Goal: Transaction & Acquisition: Subscribe to service/newsletter

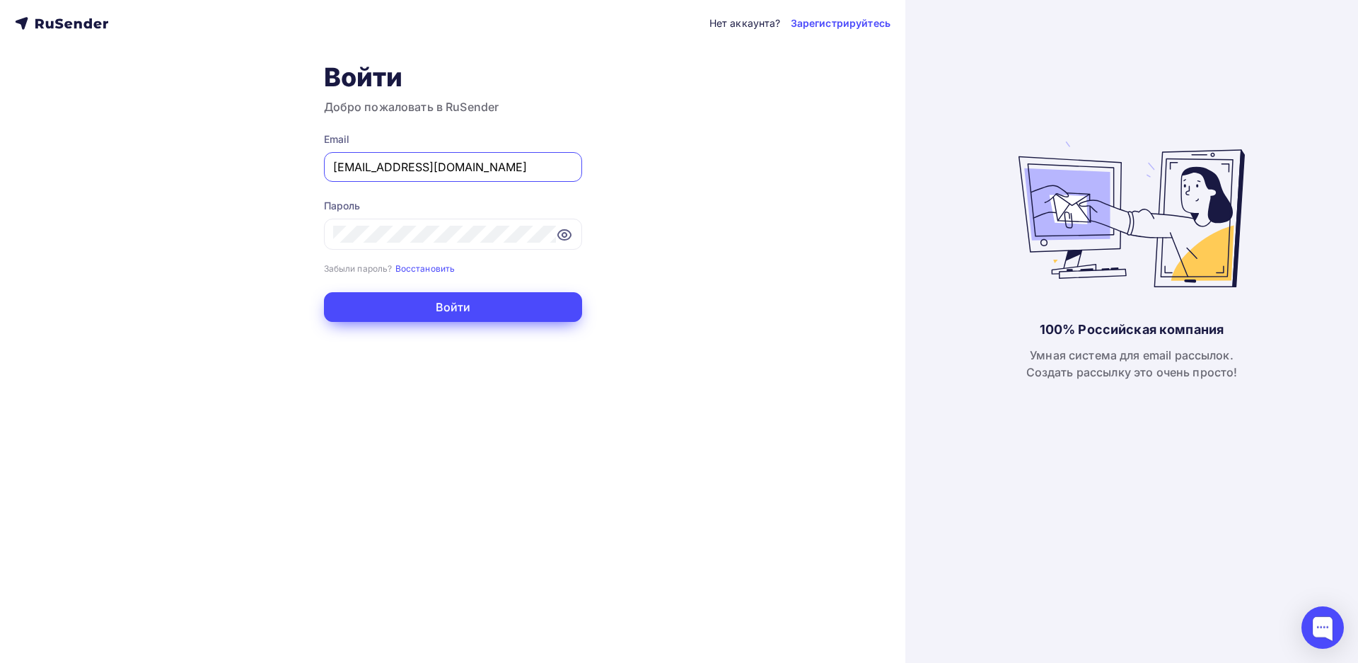
type input "[EMAIL_ADDRESS][DOMAIN_NAME]"
click at [453, 306] on button "Войти" at bounding box center [453, 307] width 258 height 30
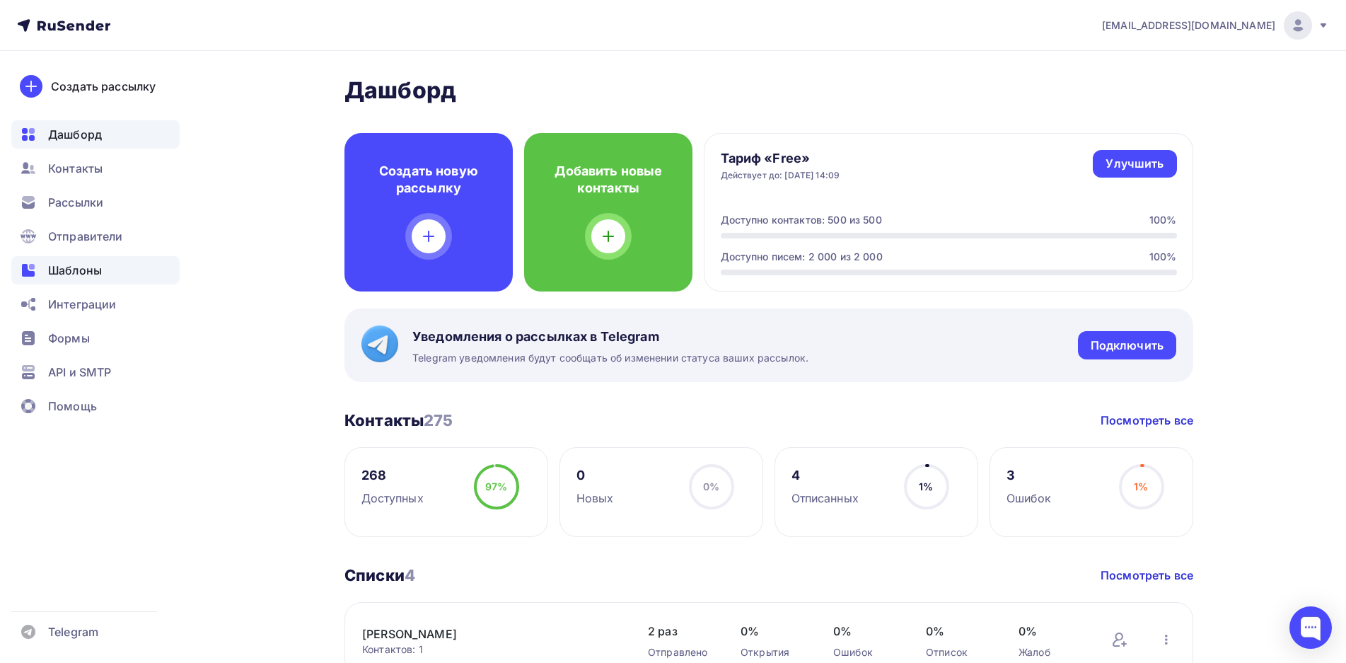
drag, startPoint x: 86, startPoint y: 265, endPoint x: 105, endPoint y: 257, distance: 20.9
click at [86, 266] on span "Шаблоны" at bounding box center [75, 270] width 54 height 17
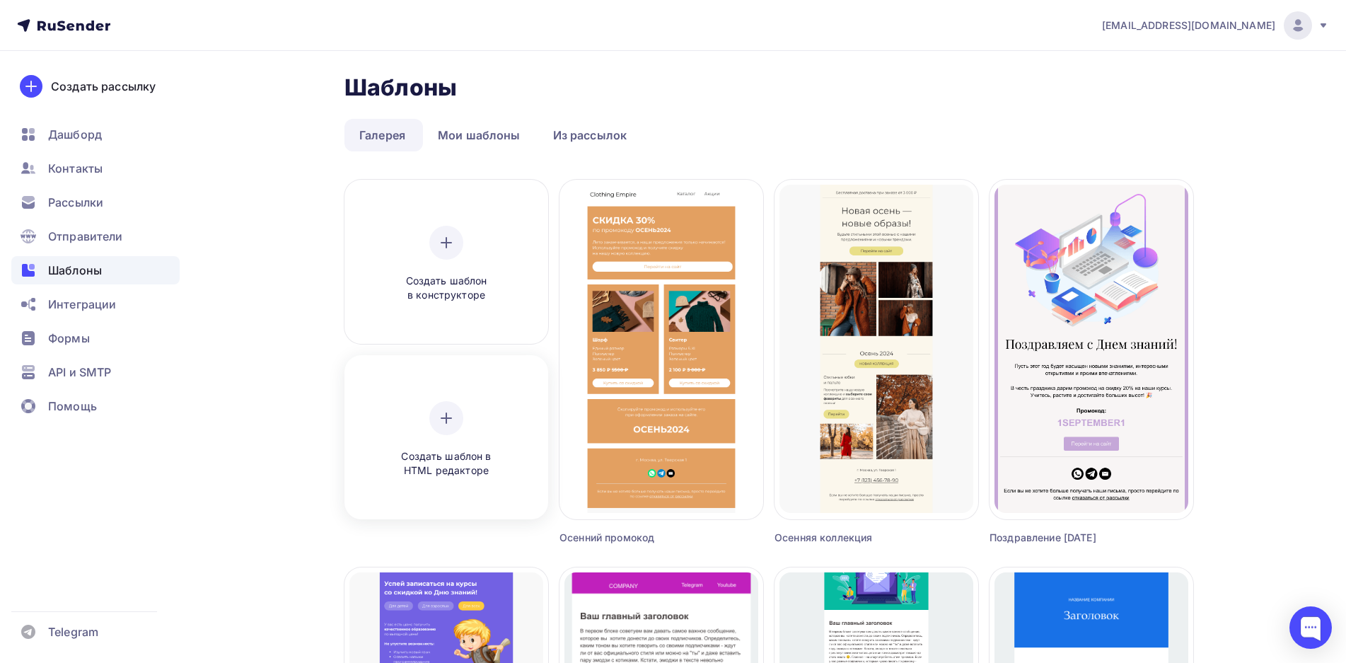
click at [467, 438] on div "Создать шаблон в HTML редакторе" at bounding box center [446, 439] width 134 height 77
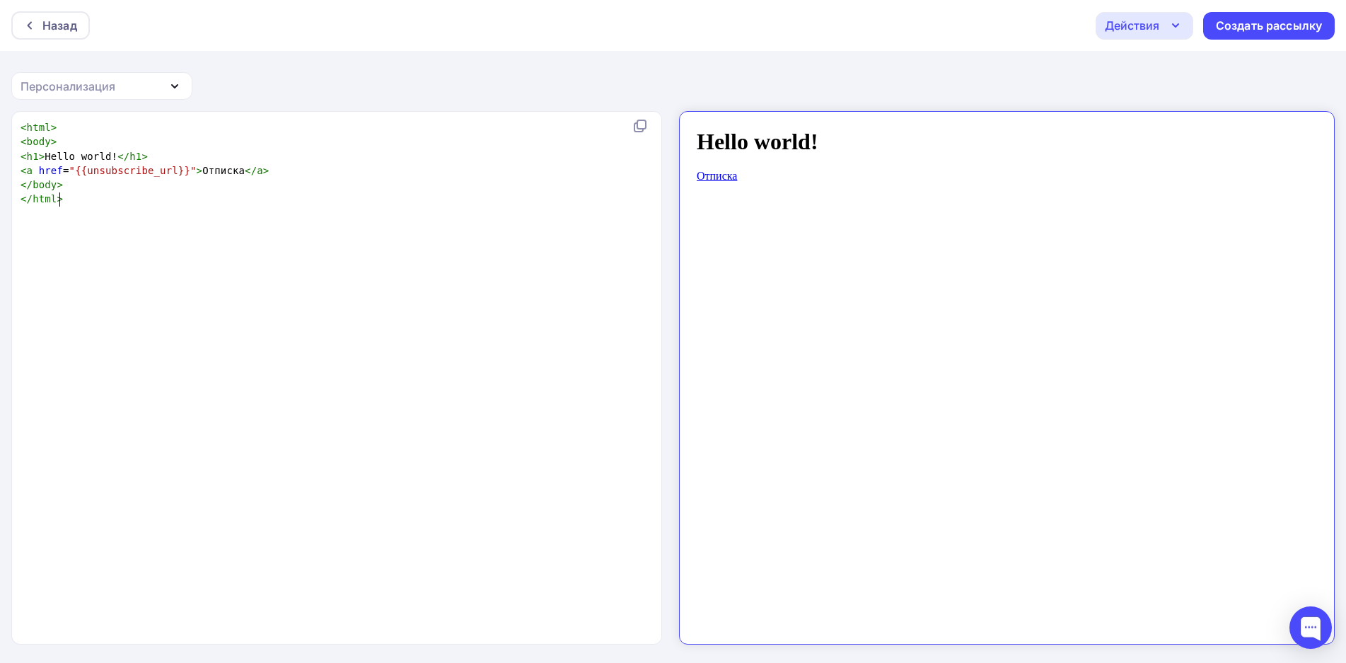
scroll to position [5, 0]
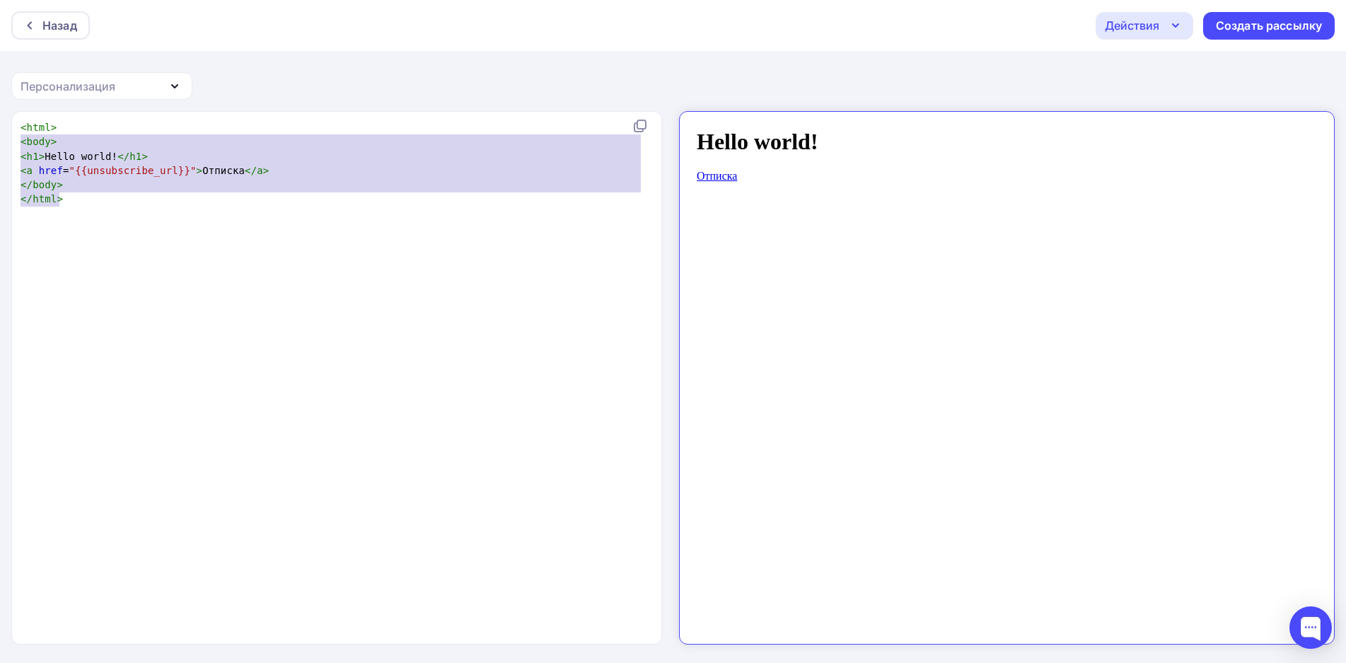
type textarea "<html> <body> <h1>Hello world!</h1> <a href="{{unsubscribe_url}}">Отписка</a> <…"
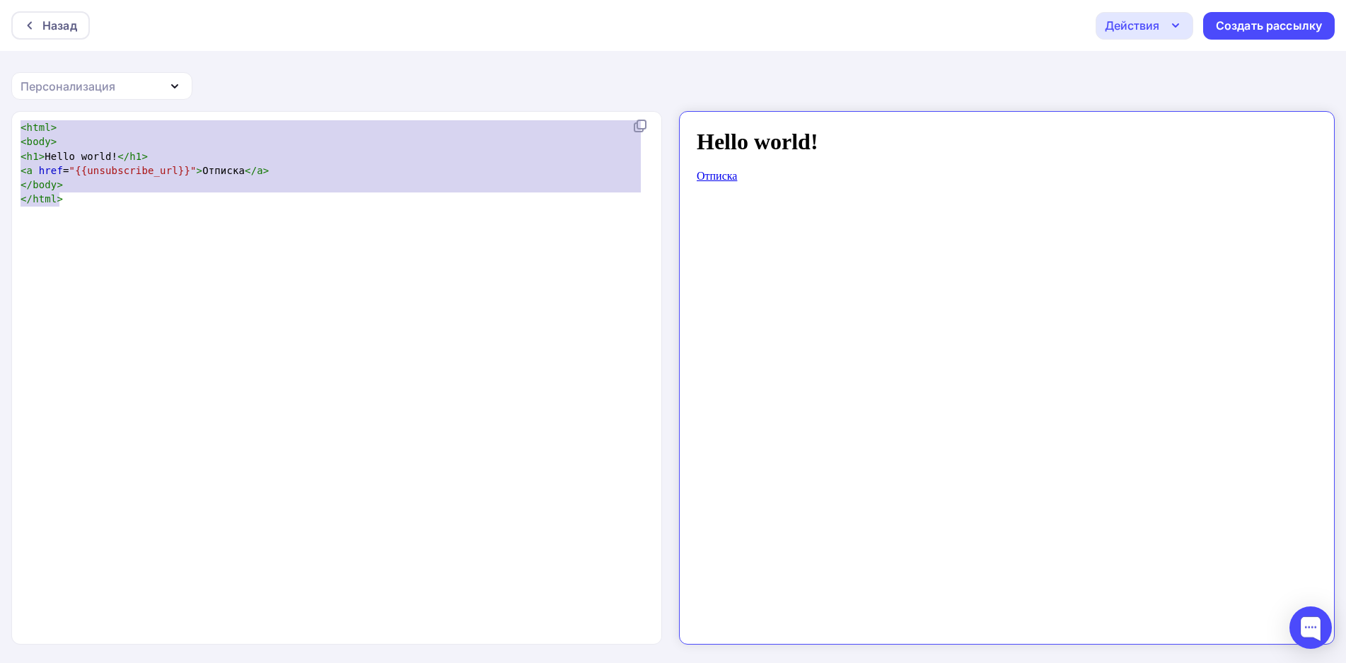
drag, startPoint x: 107, startPoint y: 209, endPoint x: 4, endPoint y: 129, distance: 131.0
click at [4, 129] on div "<html> <body> <h1>Hello world!</h1> <a href="{{unsubscribe_url}}">Отписка</a> <…" at bounding box center [673, 387] width 1346 height 553
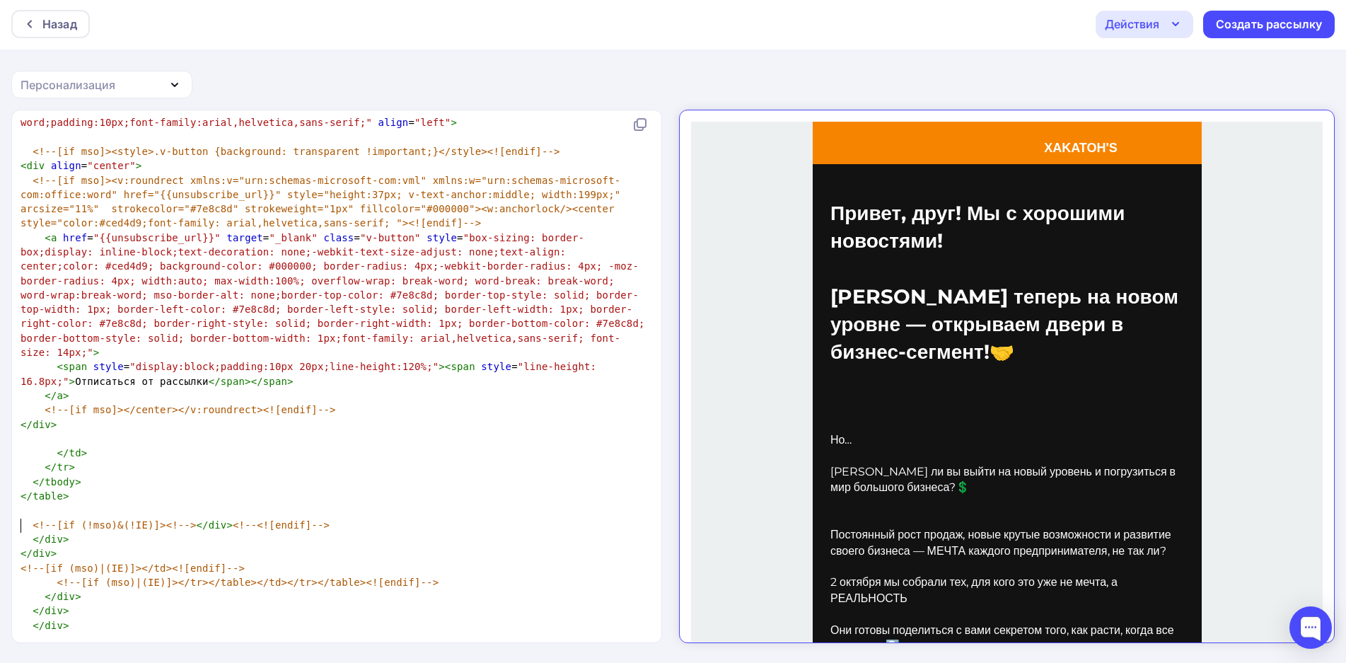
scroll to position [6332, 0]
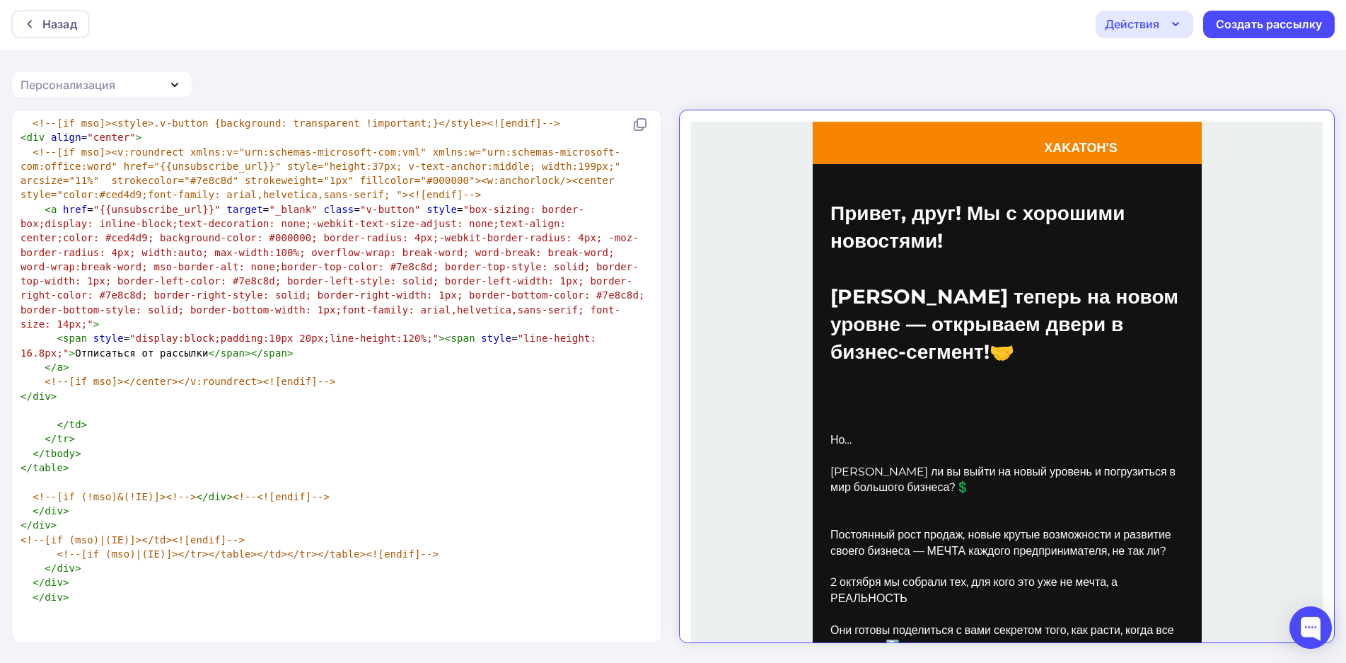
drag, startPoint x: 659, startPoint y: 614, endPoint x: 327, endPoint y: 512, distance: 347.8
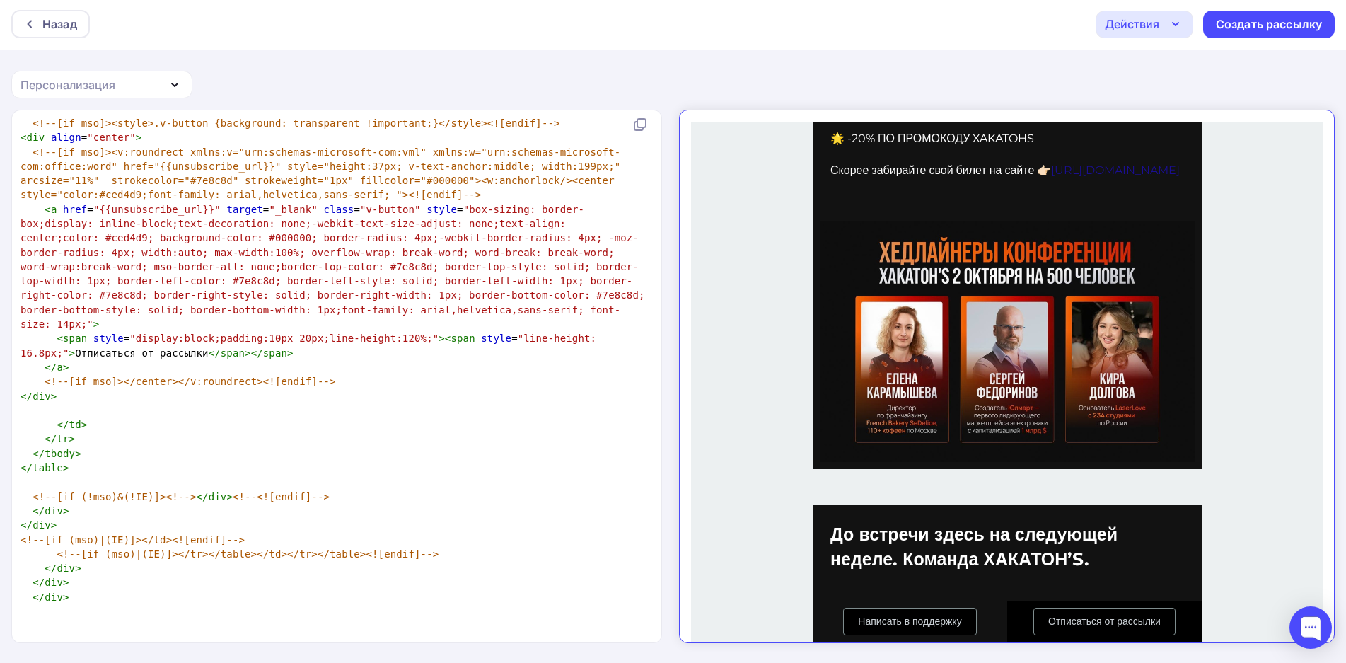
scroll to position [0, 0]
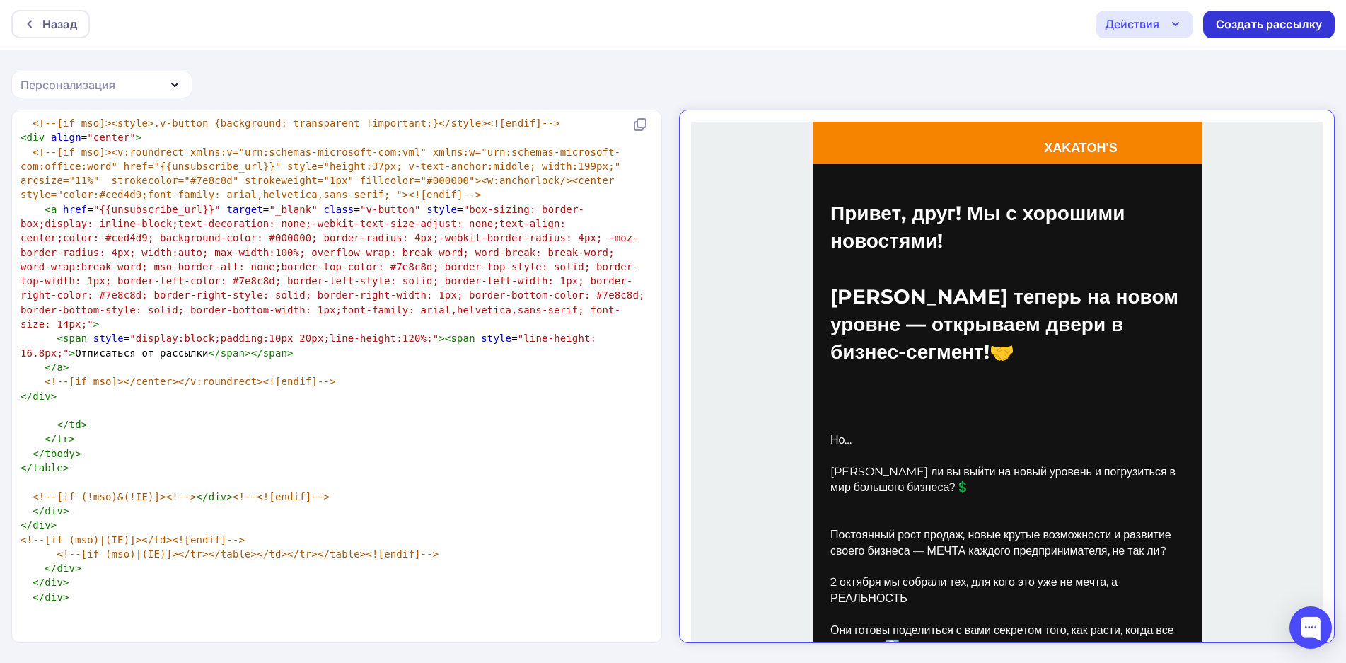
click at [1236, 27] on div "Создать рассылку" at bounding box center [1268, 24] width 106 height 16
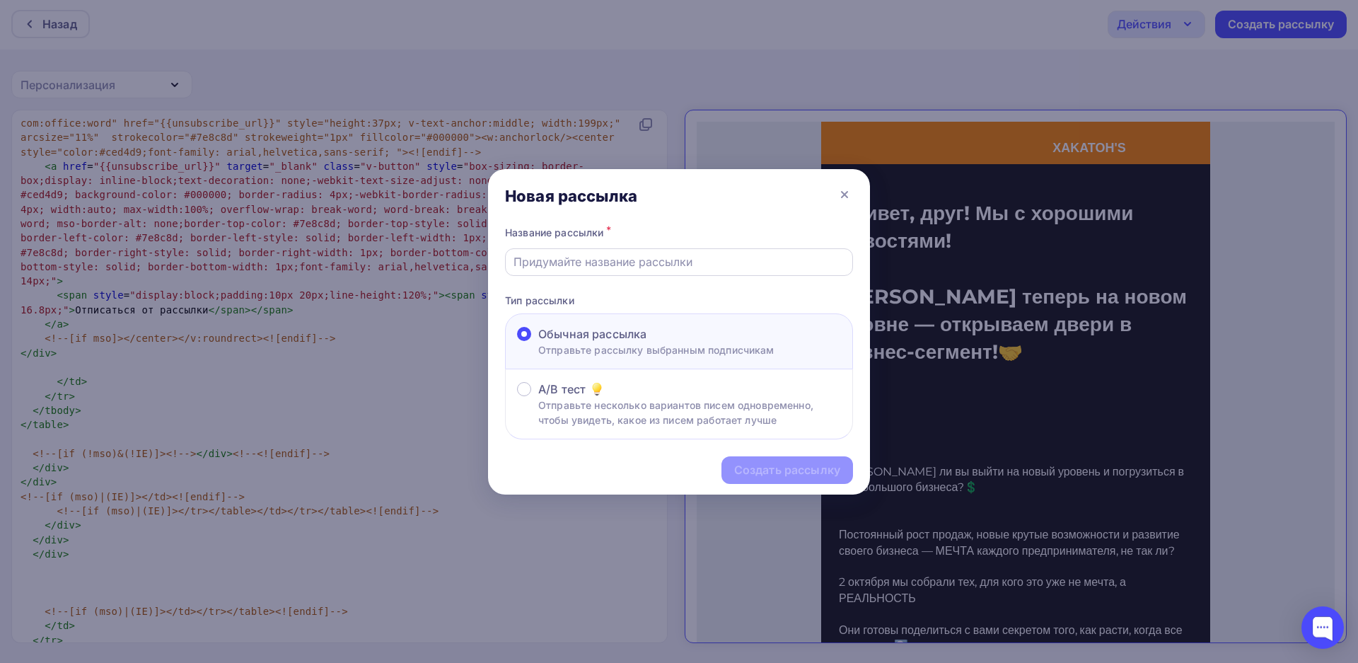
click at [623, 262] on input "text" at bounding box center [679, 261] width 332 height 17
type input "Test"
click at [764, 472] on div "Создать рассылку" at bounding box center [787, 470] width 106 height 16
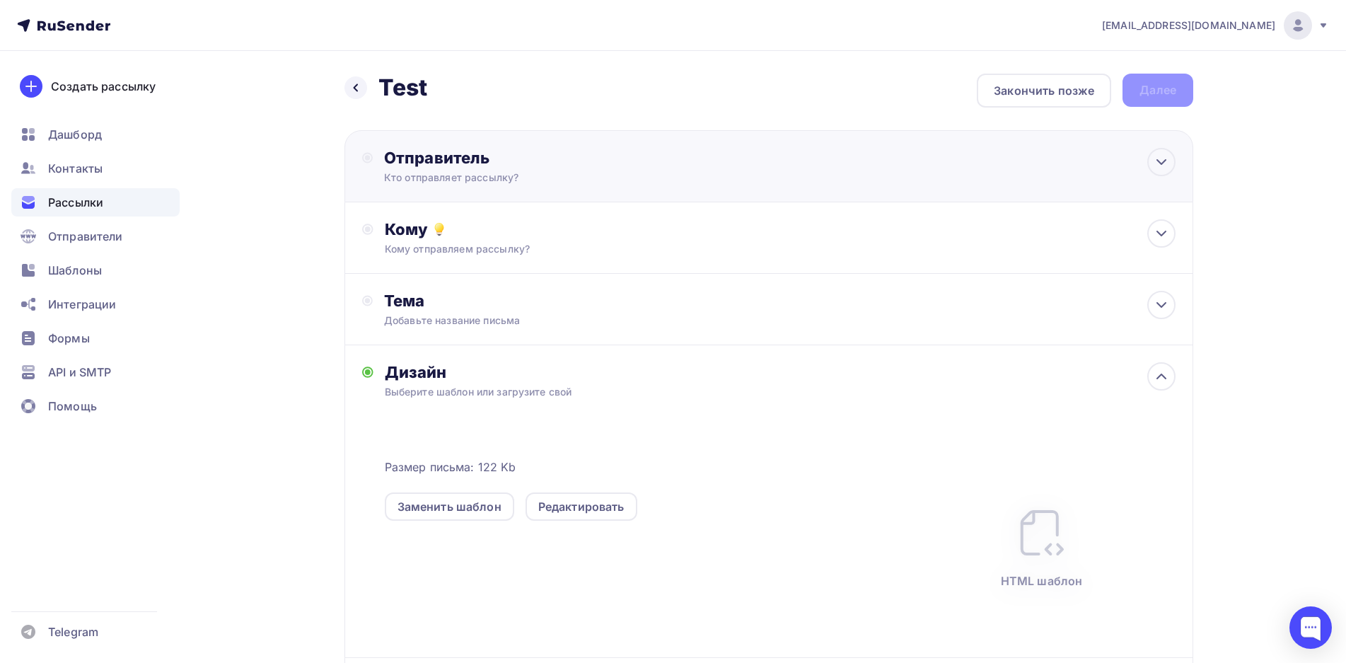
click at [561, 193] on div "Отправитель Кто отправляет рассылку? Email * [EMAIL_ADDRESS][DOMAIN_NAME] [EMAI…" at bounding box center [768, 166] width 848 height 72
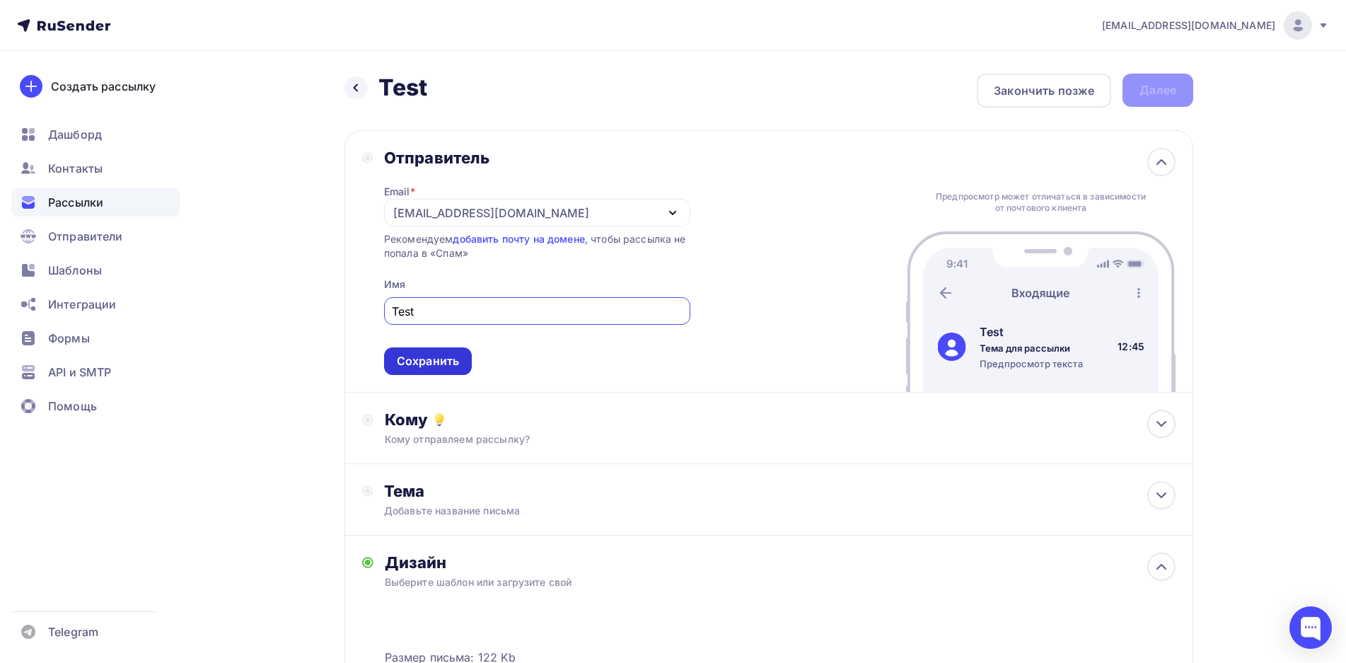
type input "Test"
click at [438, 363] on div "Сохранить" at bounding box center [428, 361] width 62 height 16
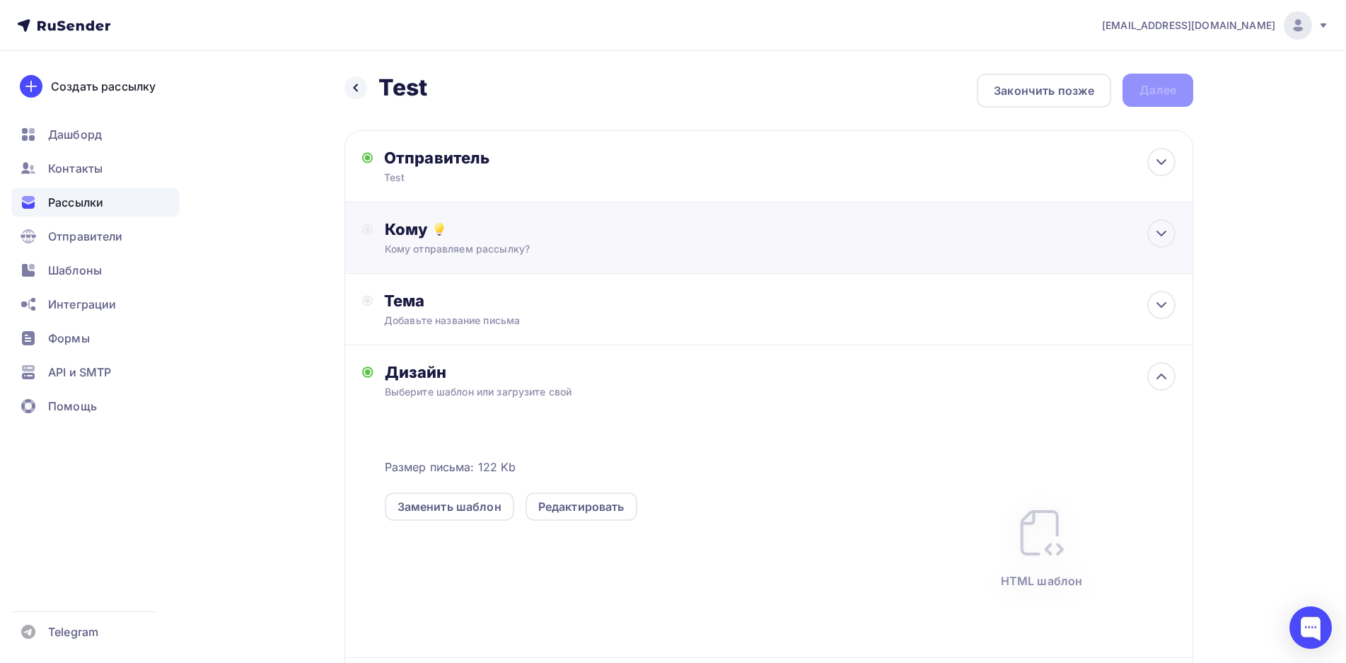
click at [489, 265] on div "Кому Кому отправляем рассылку? Списки получателей Выберите список Все списки id…" at bounding box center [768, 237] width 848 height 71
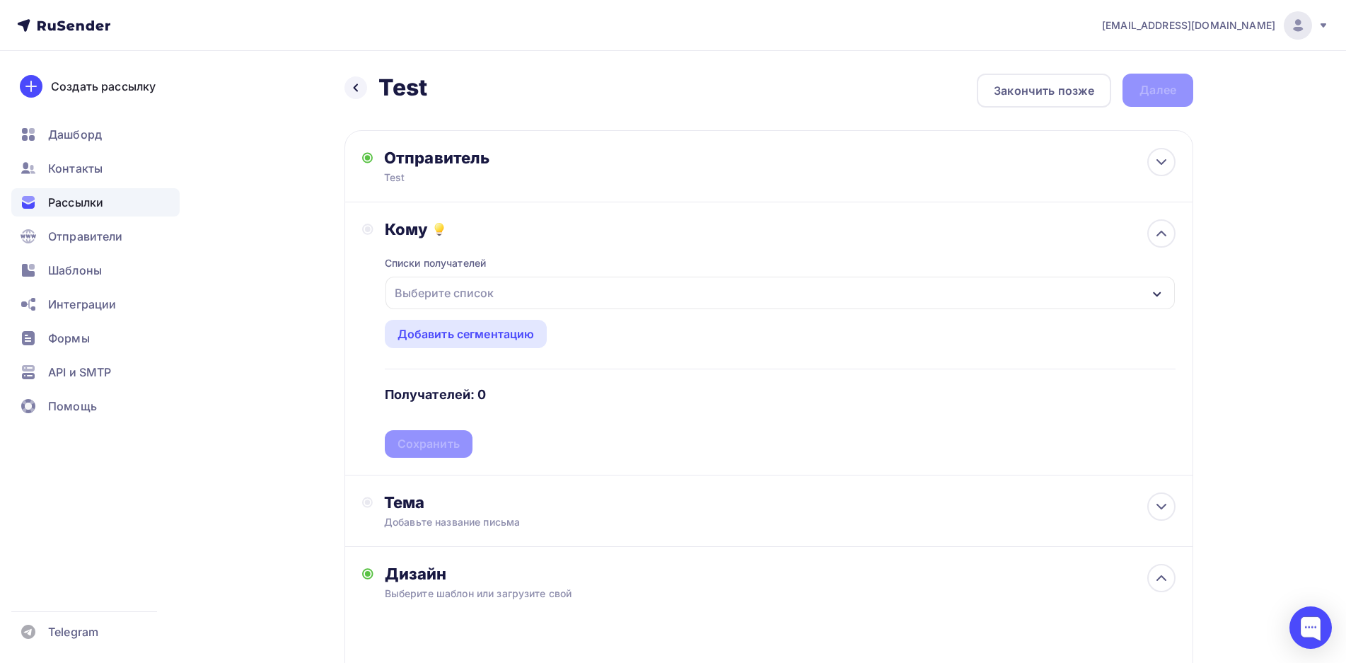
click at [1167, 293] on div "Выберите список" at bounding box center [779, 292] width 789 height 33
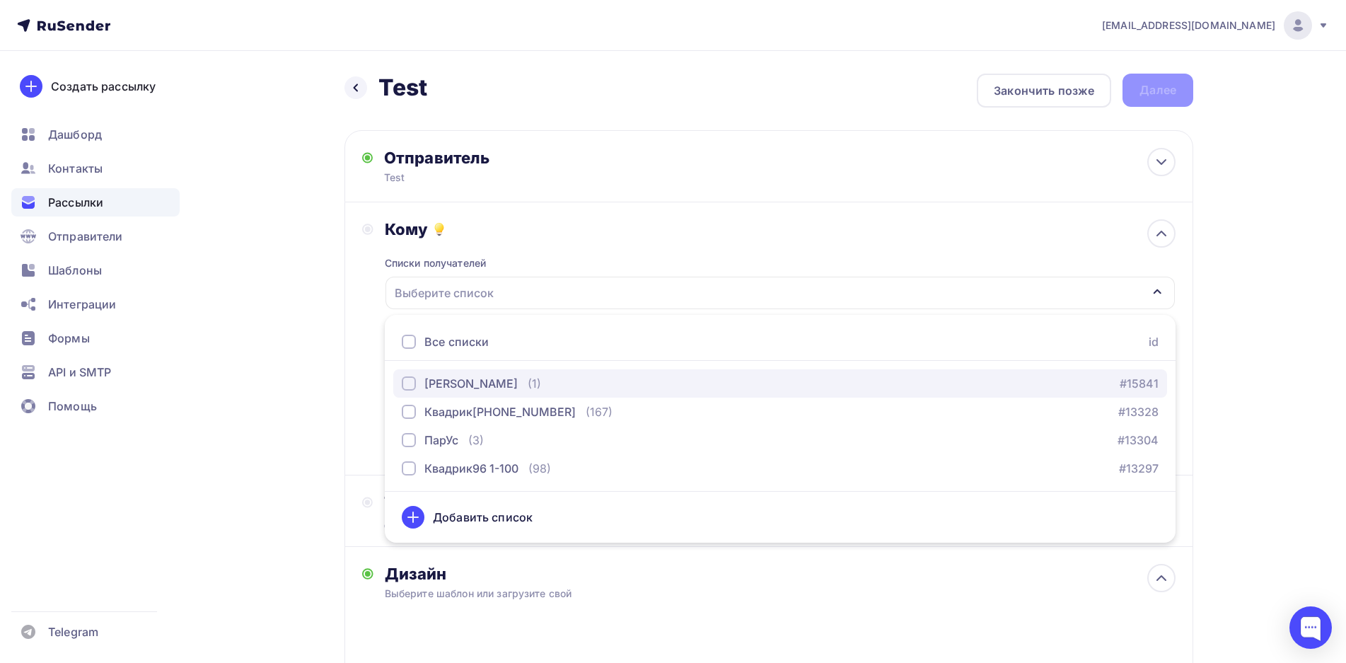
click at [413, 383] on div "button" at bounding box center [409, 383] width 14 height 14
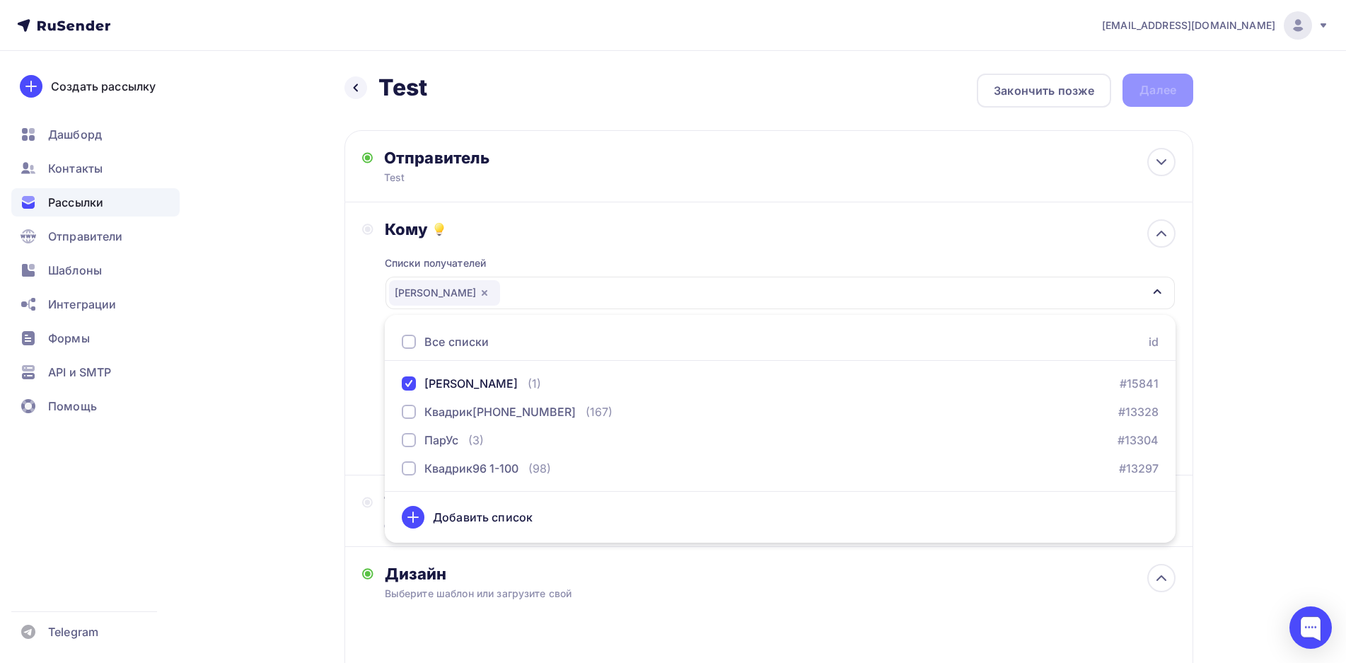
click at [305, 332] on div "Назад Test Test Закончить позже Далее Отправитель Test Email * [EMAIL_ADDRESS][…" at bounding box center [672, 536] width 1159 height 971
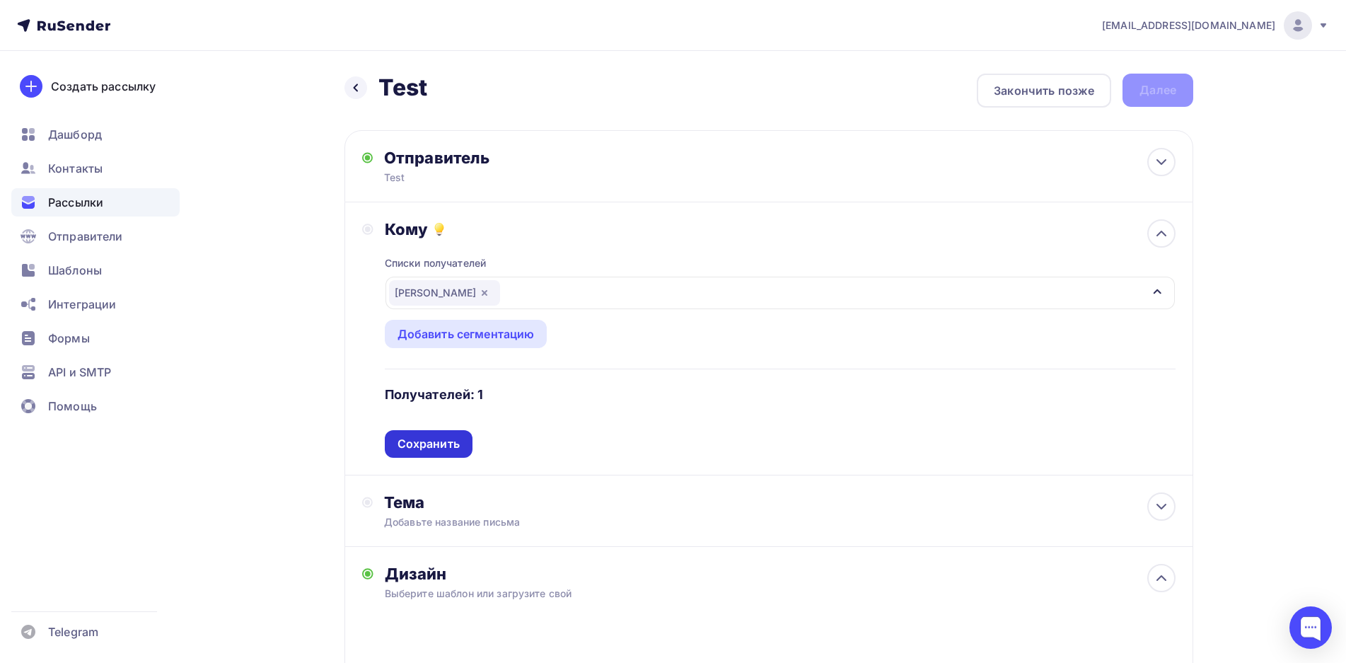
click at [435, 447] on div "Сохранить" at bounding box center [428, 444] width 62 height 16
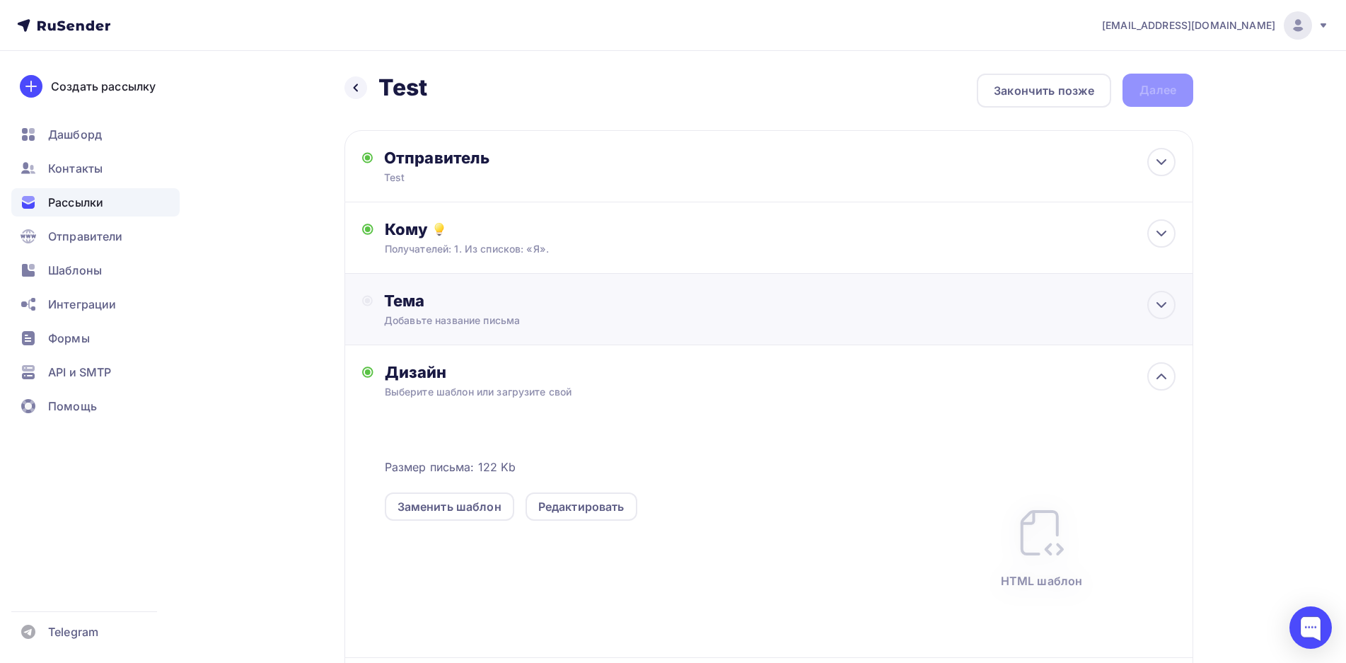
click at [440, 300] on div "Тема" at bounding box center [523, 301] width 279 height 20
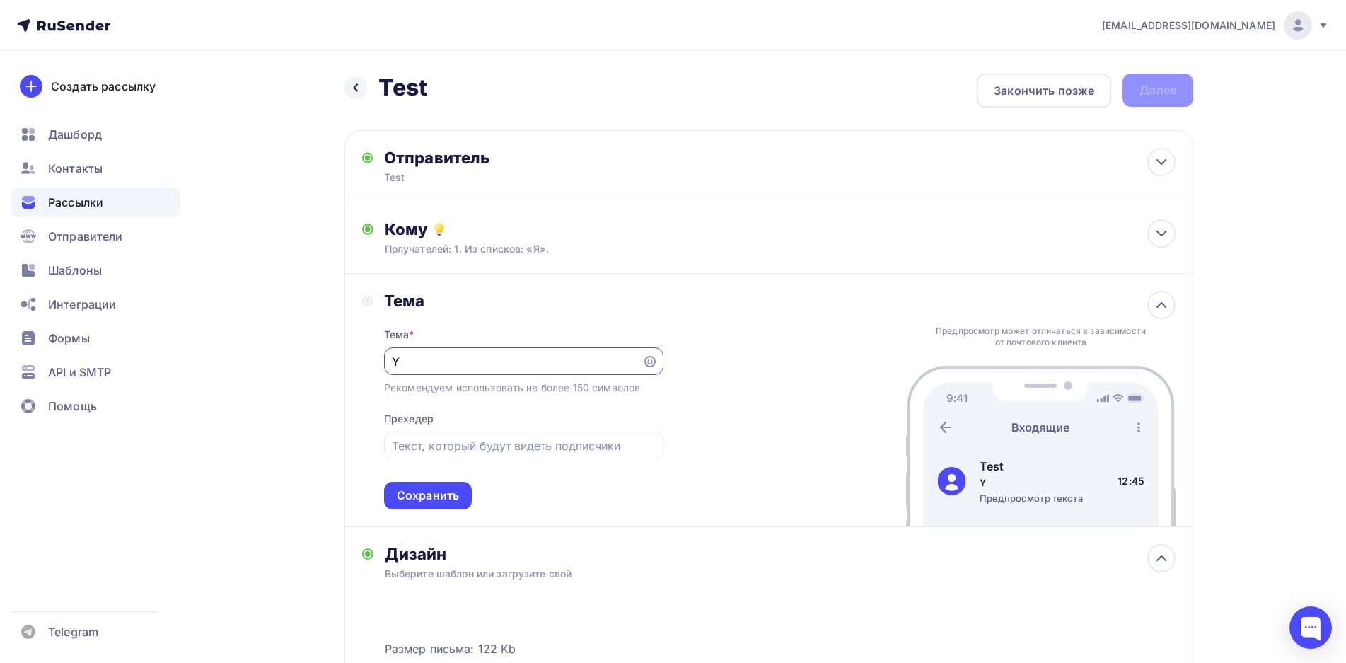
drag, startPoint x: 434, startPoint y: 357, endPoint x: 382, endPoint y: 360, distance: 52.4
click at [392, 360] on input "Y" at bounding box center [513, 361] width 242 height 17
type input "Test"
click at [438, 501] on div "Сохранить" at bounding box center [428, 495] width 62 height 16
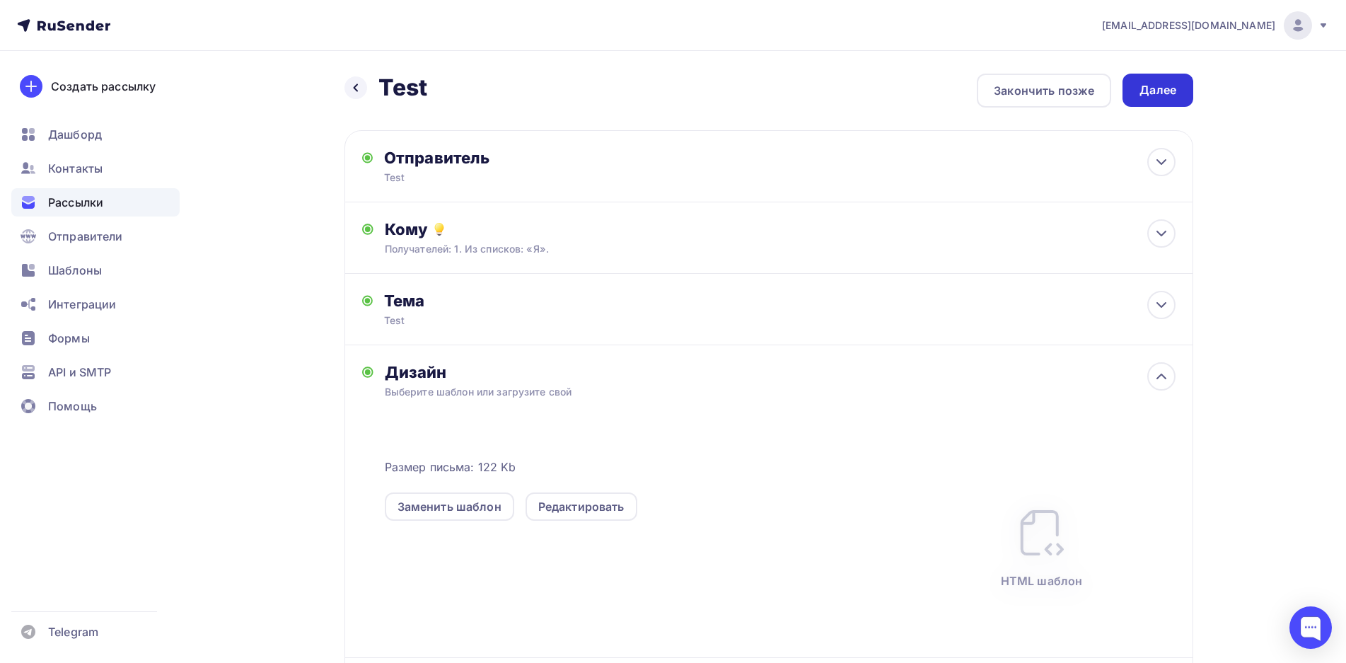
click at [1161, 94] on div "Далее" at bounding box center [1157, 90] width 37 height 16
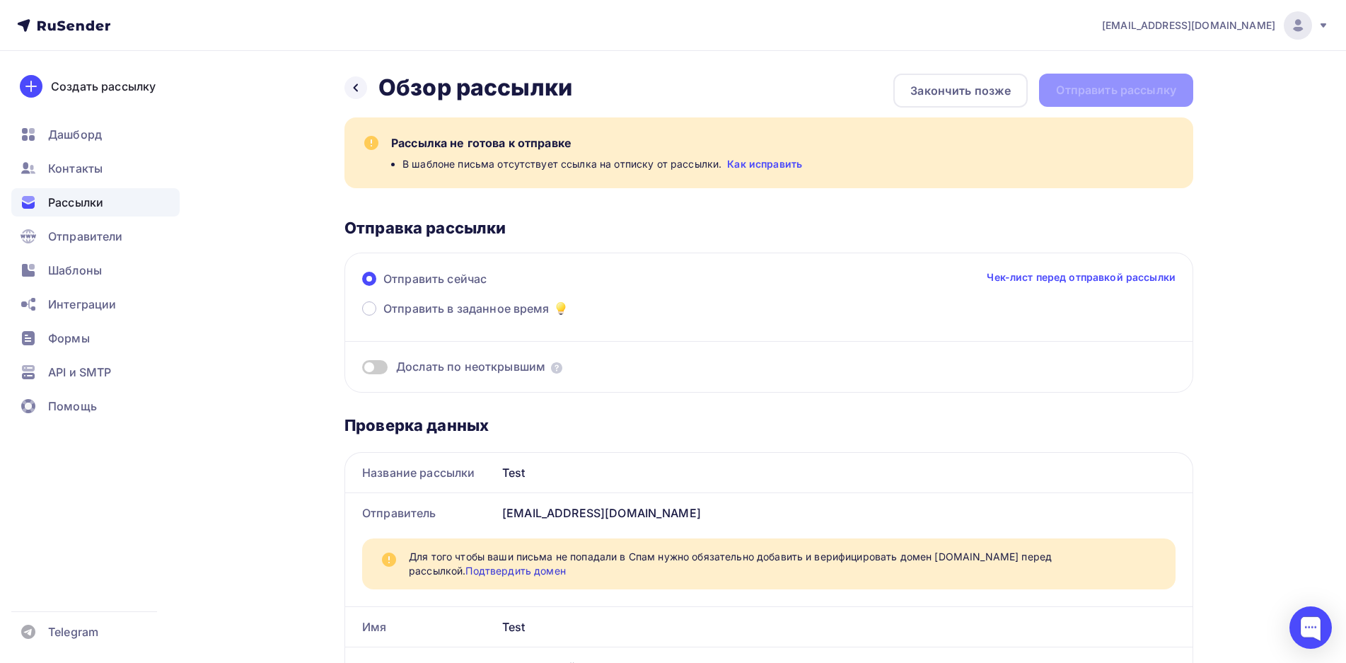
click at [1320, 26] on icon at bounding box center [1322, 25] width 11 height 11
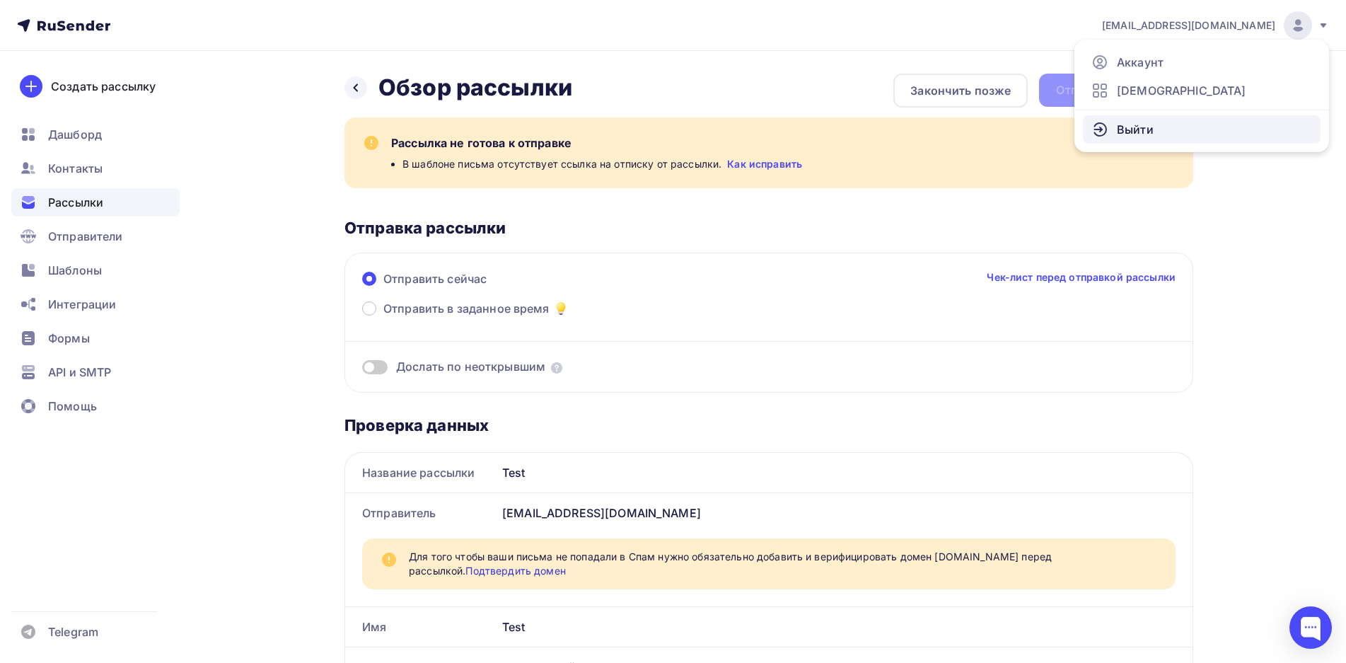
click at [1134, 130] on span "Выйти" at bounding box center [1134, 129] width 37 height 17
